Goal: Task Accomplishment & Management: Use online tool/utility

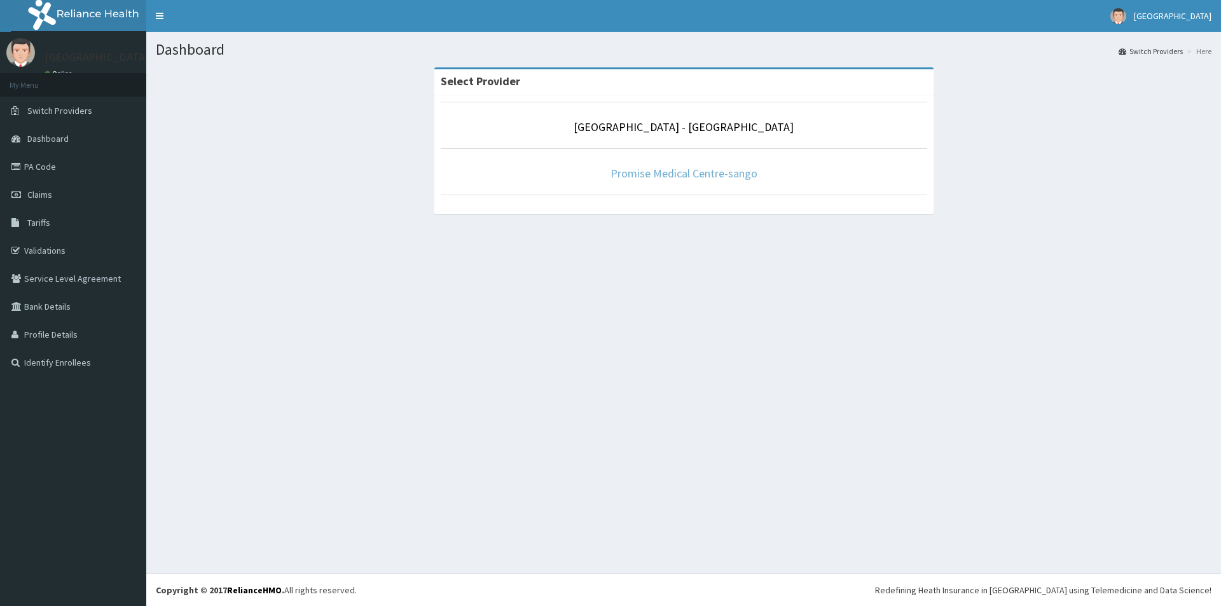
click at [652, 172] on link "Promise Medical Centre-sango" at bounding box center [683, 173] width 147 height 15
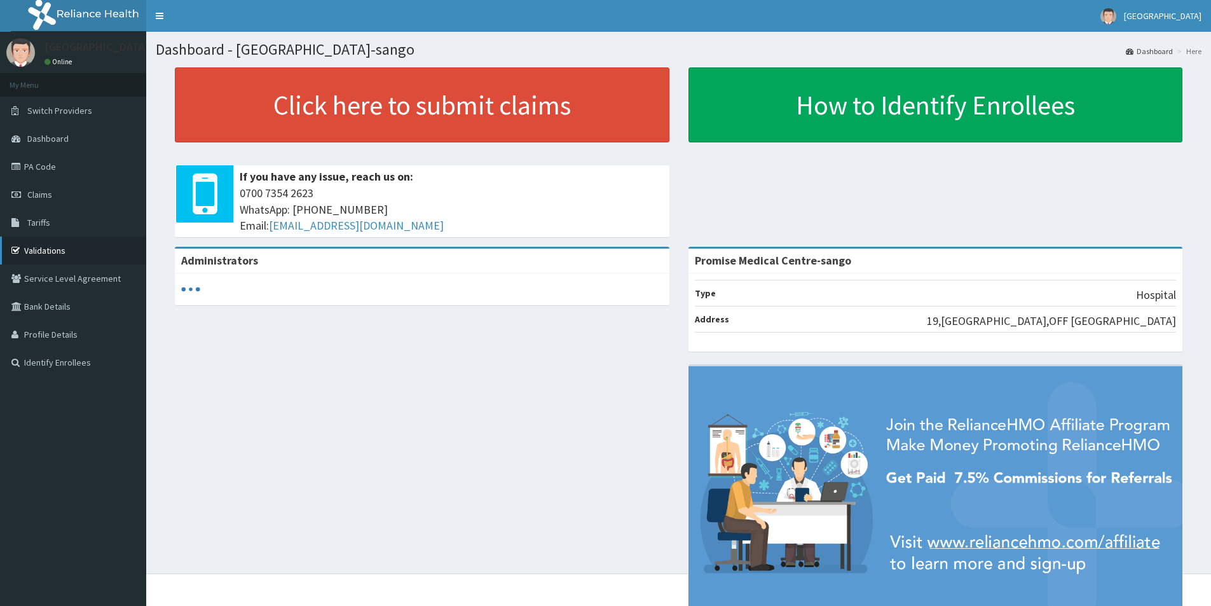
click at [44, 247] on link "Validations" at bounding box center [73, 251] width 146 height 28
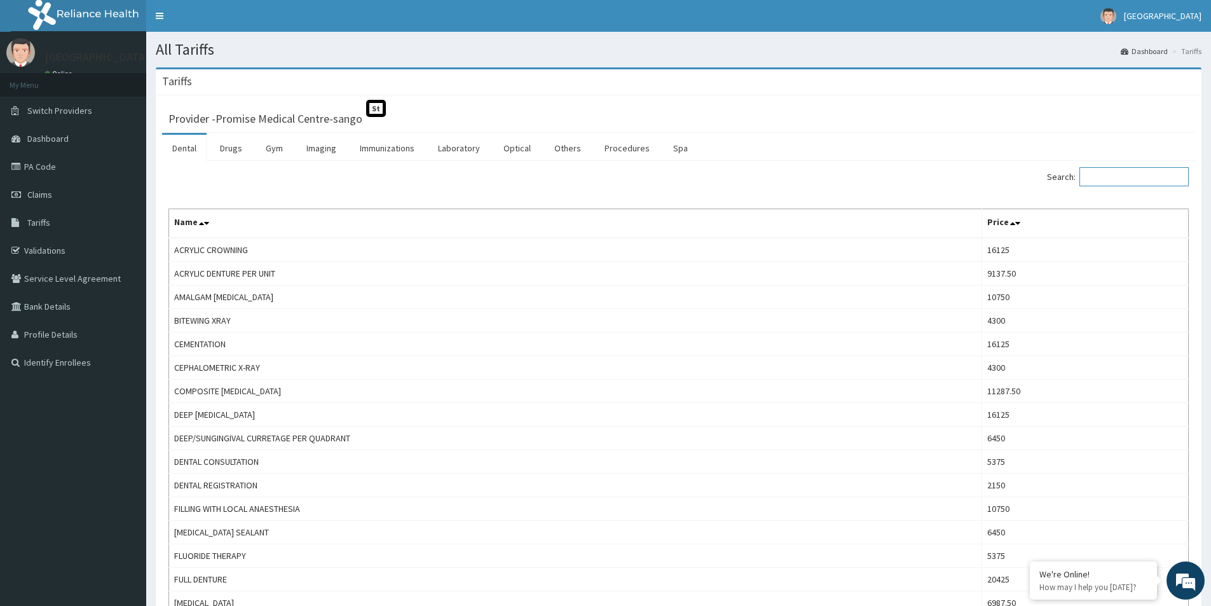
click at [1112, 179] on input "Search:" at bounding box center [1134, 176] width 109 height 19
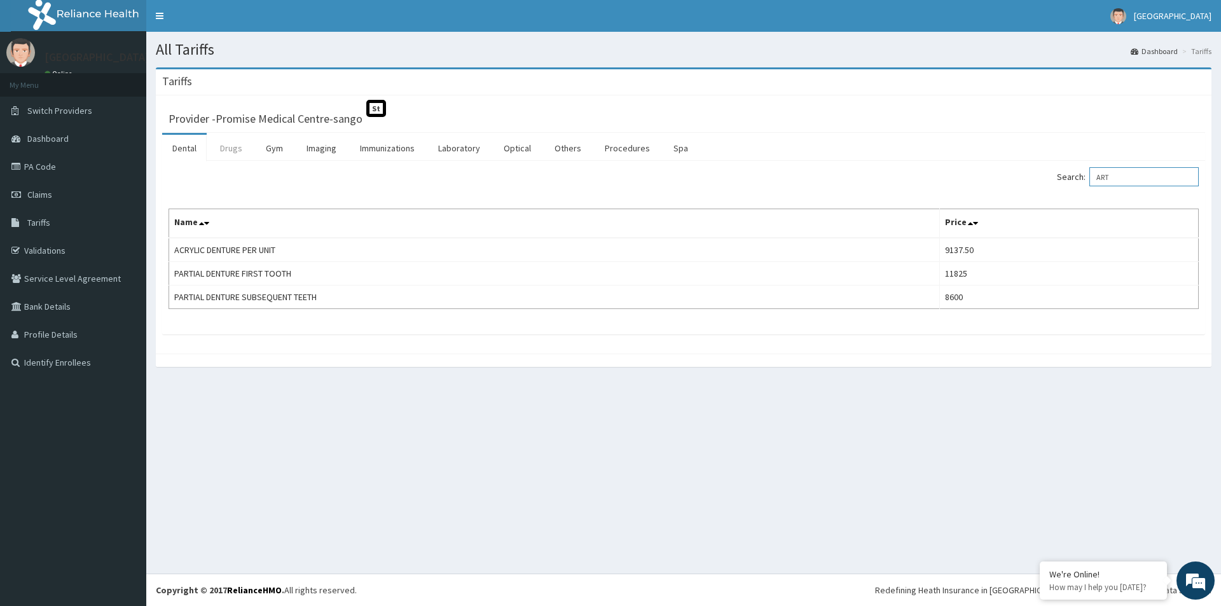
type input "ART"
click at [235, 142] on link "Drugs" at bounding box center [231, 148] width 43 height 27
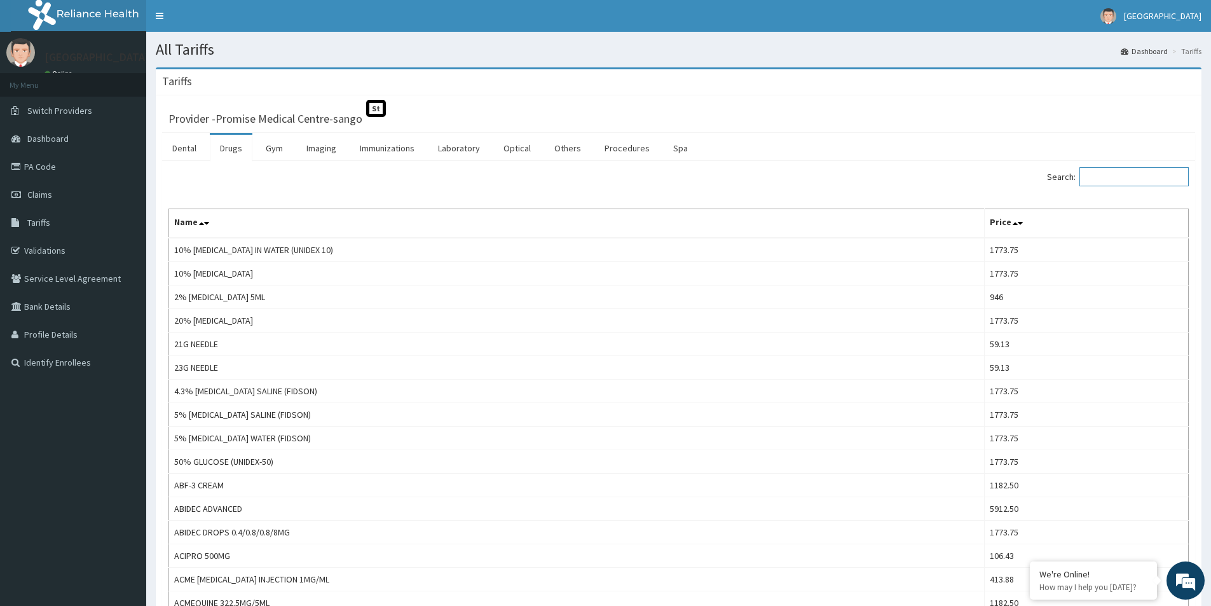
click at [1130, 176] on input "Search:" at bounding box center [1134, 176] width 109 height 19
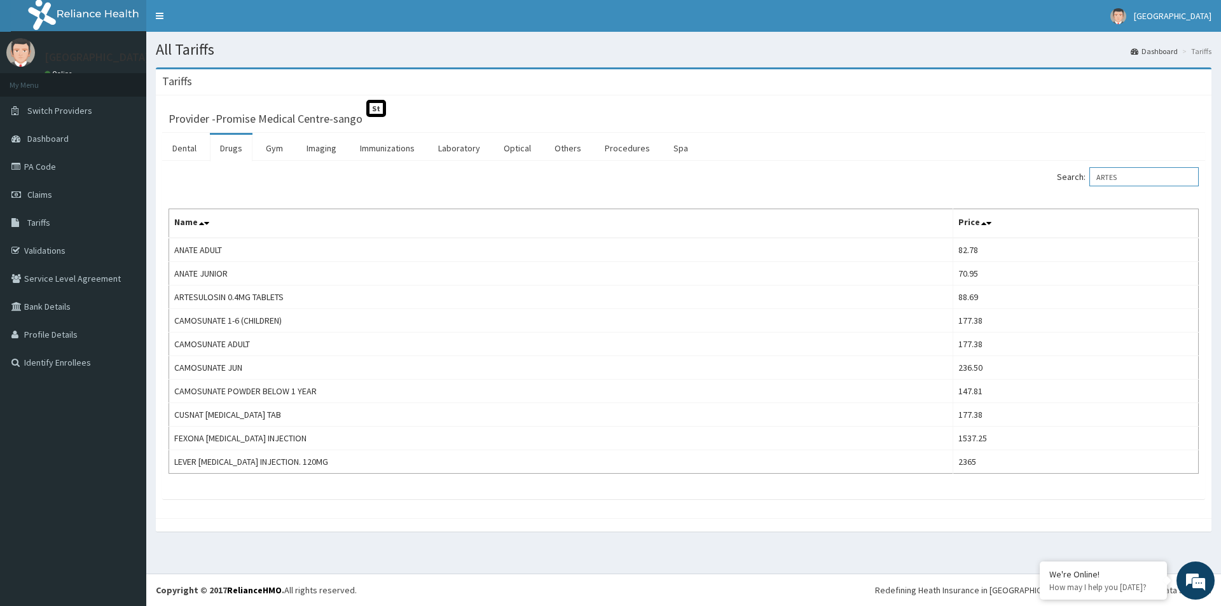
type input "ARTES"
